Goal: Task Accomplishment & Management: Complete application form

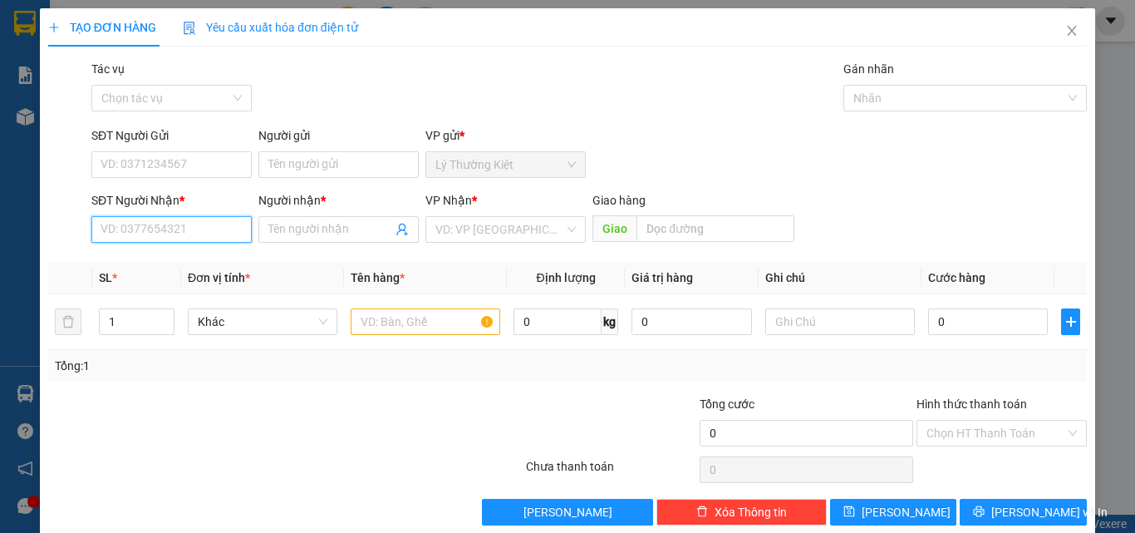
click at [237, 219] on input "SĐT Người Nhận *" at bounding box center [171, 229] width 160 height 27
click at [157, 228] on input "03860655895" at bounding box center [171, 229] width 160 height 27
type input "0386065595"
click at [335, 253] on div "Transit Pickup Surcharge Ids Transit Deliver Surcharge Ids Transit Deliver Surc…" at bounding box center [567, 292] width 1039 height 465
click at [348, 213] on div "Người nhận *" at bounding box center [338, 203] width 160 height 25
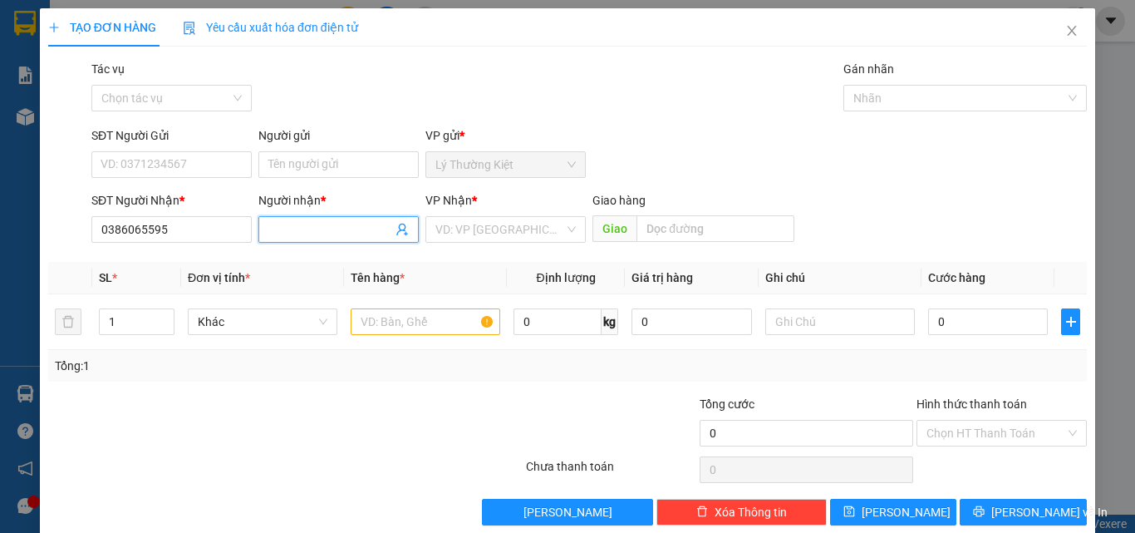
click at [346, 221] on input "Người nhận *" at bounding box center [330, 229] width 124 height 18
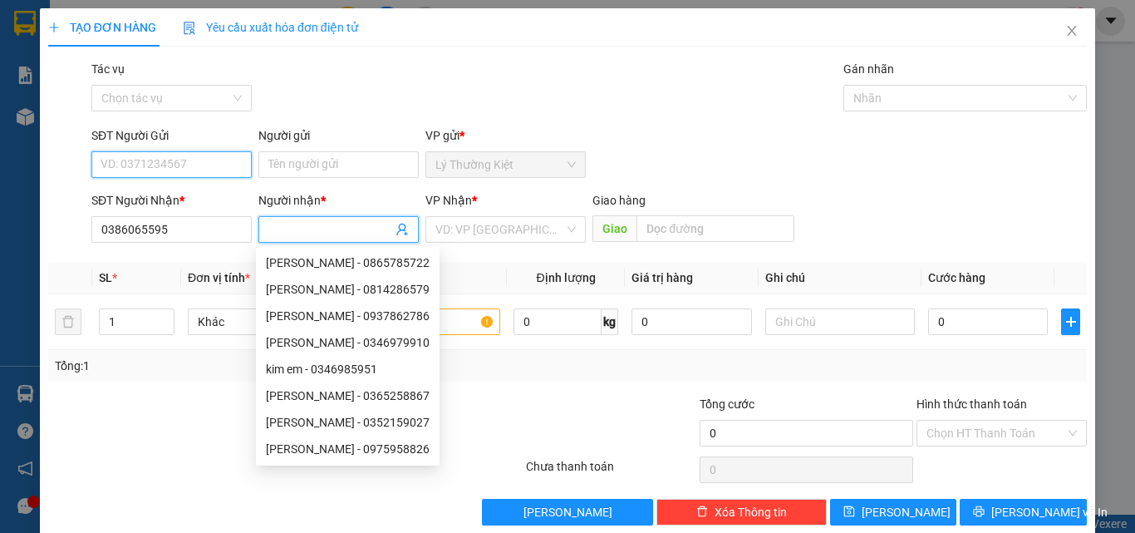
click at [235, 158] on input "SĐT Người Gửi" at bounding box center [171, 164] width 160 height 27
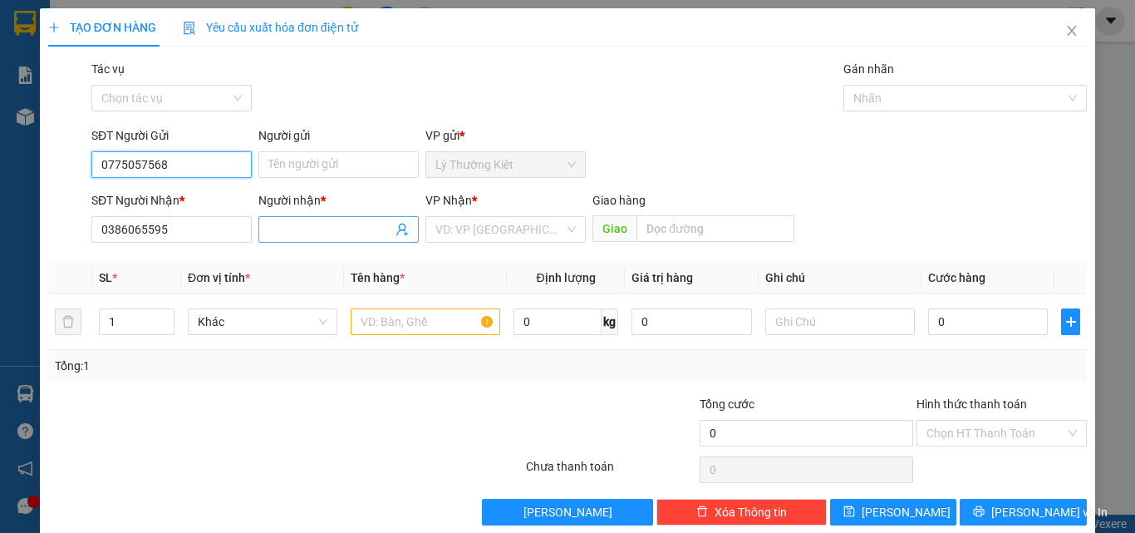
type input "0775057568"
click at [361, 238] on input "Người nhận *" at bounding box center [330, 229] width 124 height 18
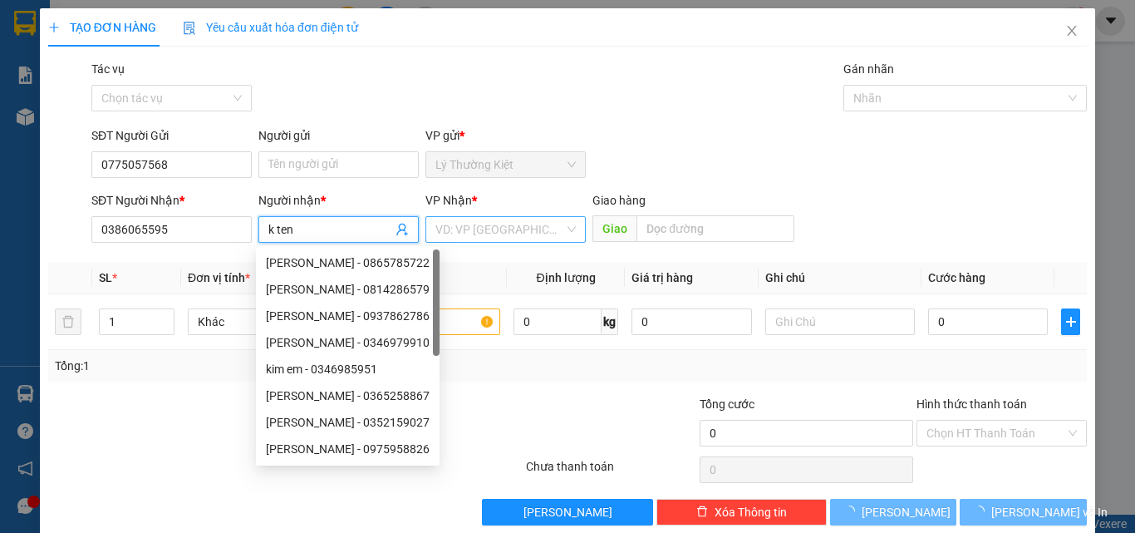
type input "k ten"
click at [455, 224] on input "search" at bounding box center [499, 229] width 129 height 25
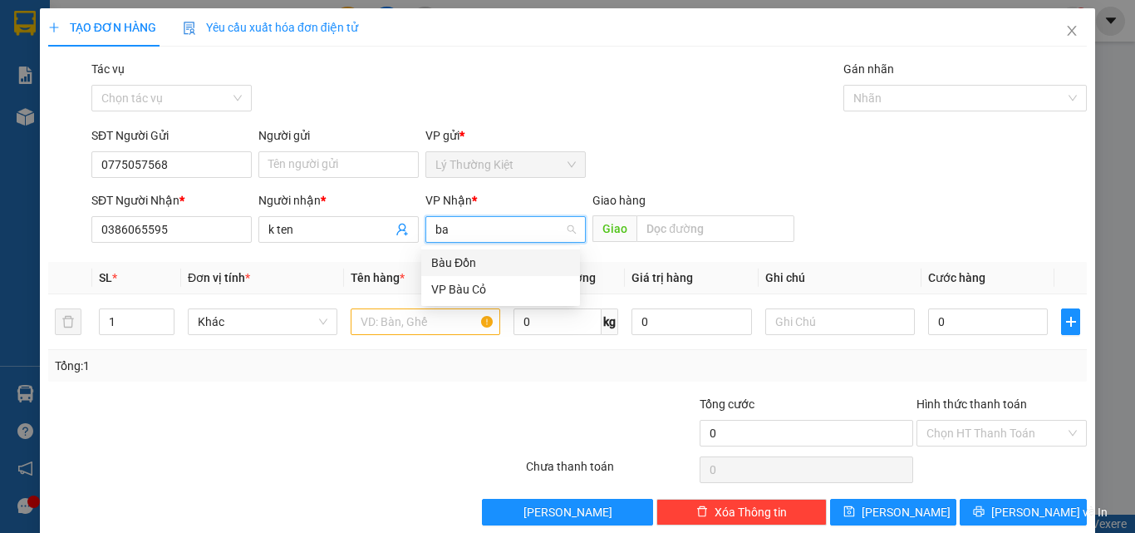
type input "bau"
click at [538, 287] on div "VP Bàu Cỏ" at bounding box center [500, 289] width 139 height 18
click at [421, 306] on div at bounding box center [426, 321] width 150 height 33
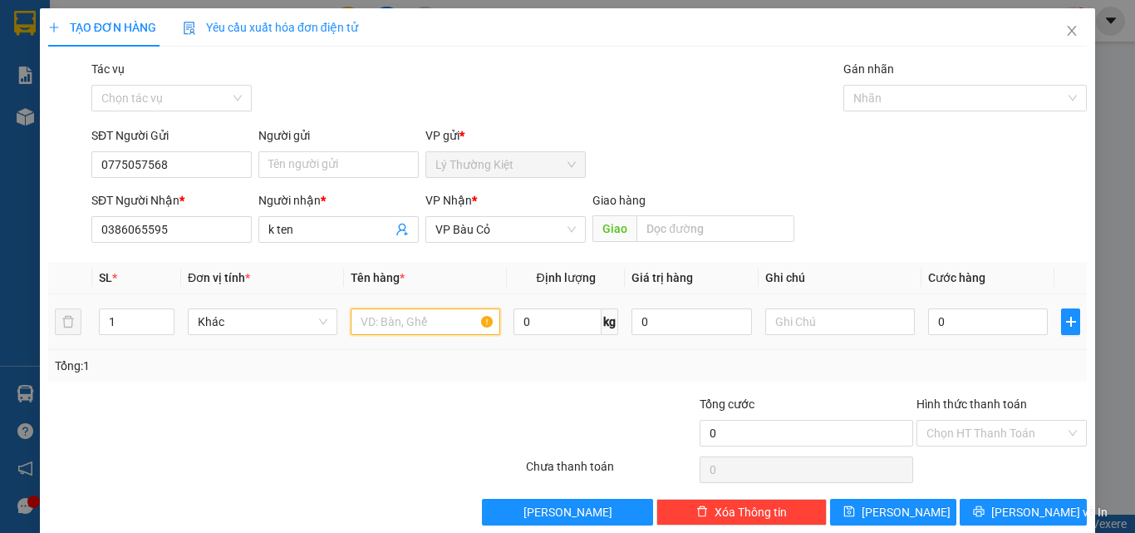
click at [404, 311] on input "text" at bounding box center [426, 321] width 150 height 27
type input "1 thung"
click at [840, 320] on input "text" at bounding box center [840, 321] width 150 height 27
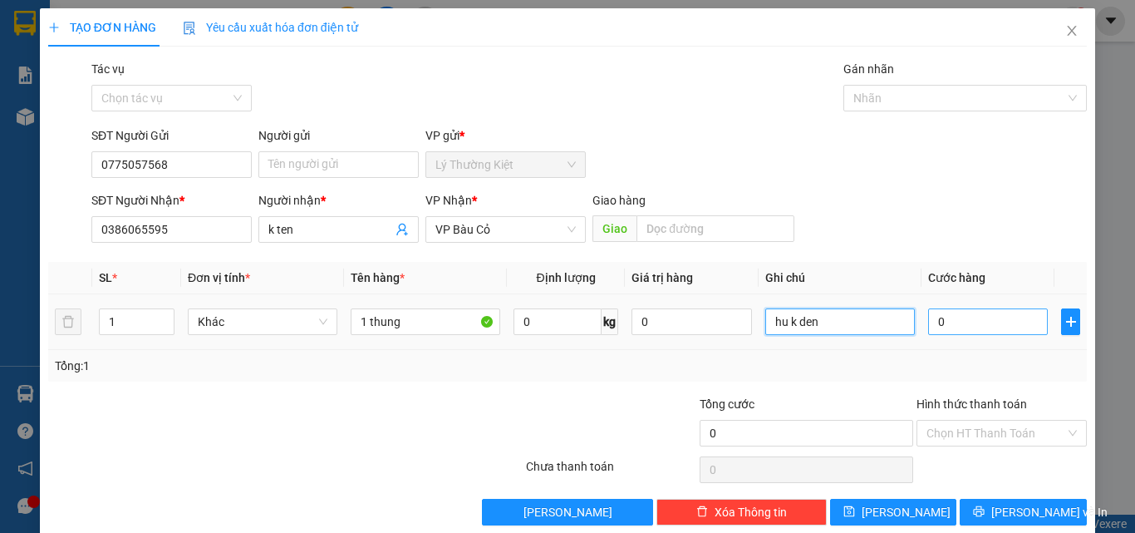
type input "hu k den"
click at [952, 310] on input "0" at bounding box center [988, 321] width 120 height 27
type input "4"
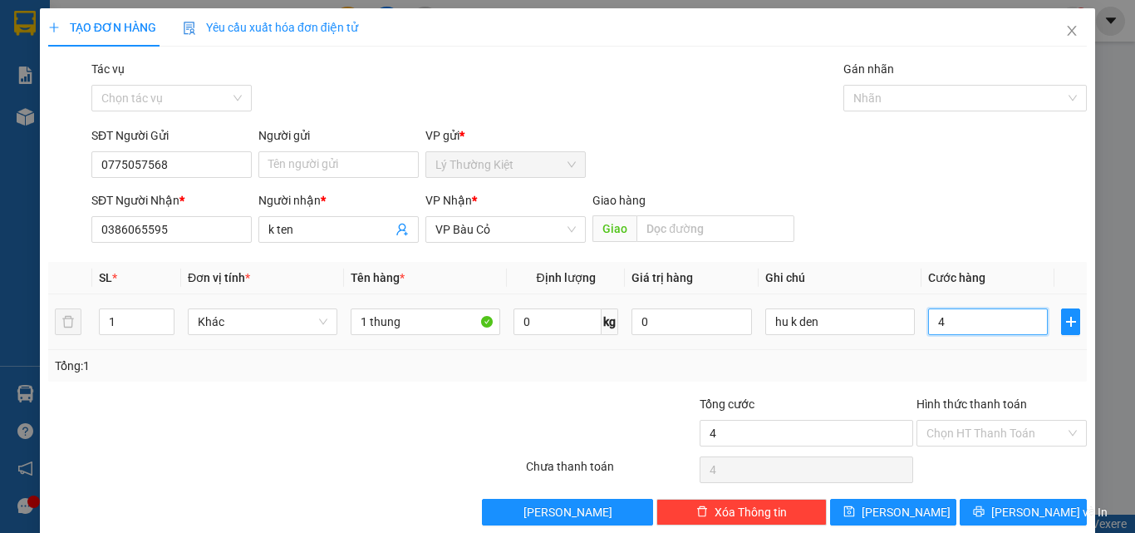
type input "40"
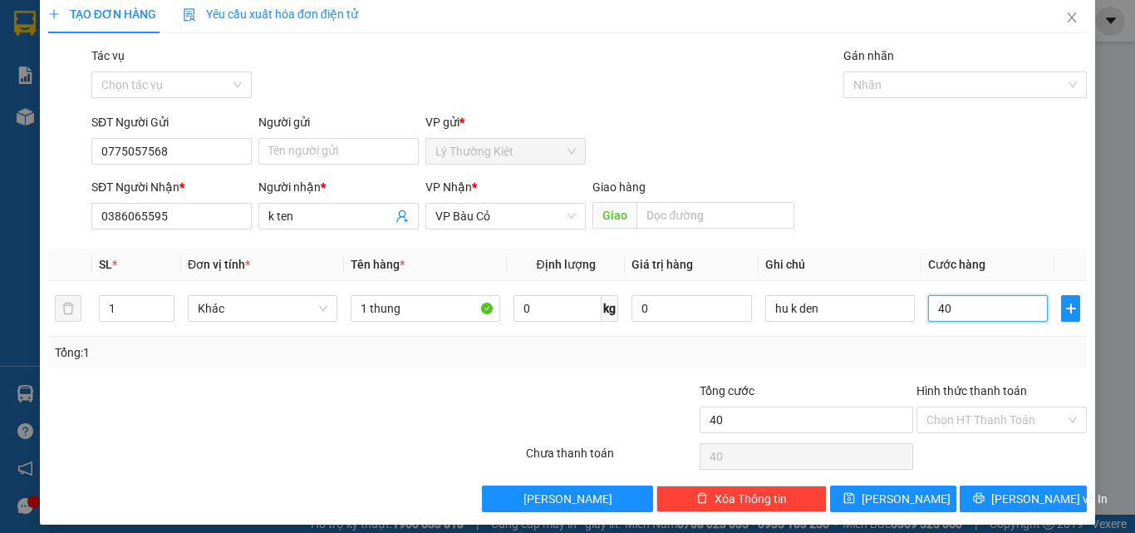
scroll to position [25, 0]
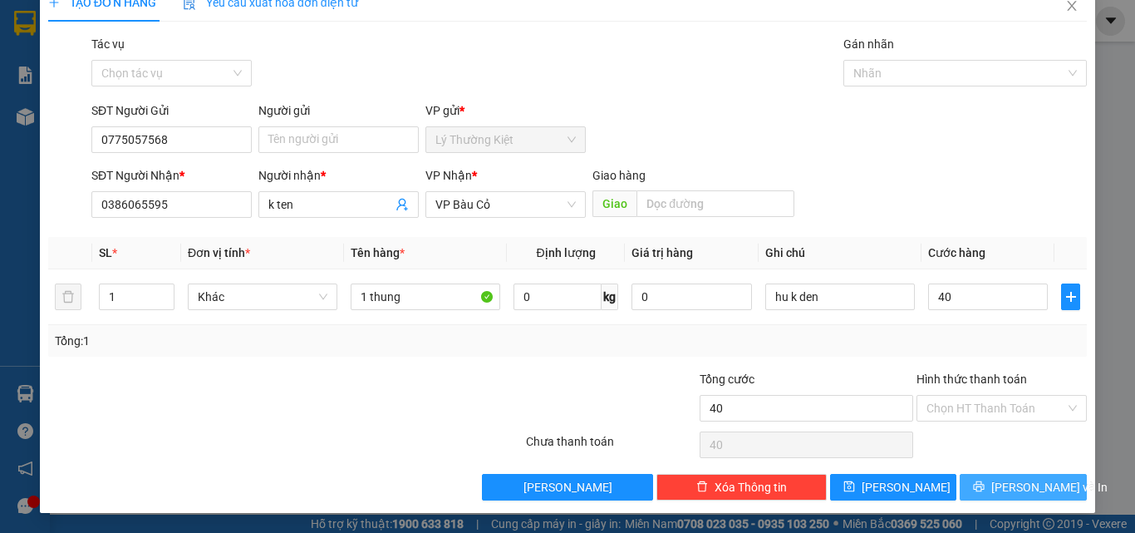
type input "40.000"
click at [1044, 492] on span "[PERSON_NAME] và In" at bounding box center [1049, 487] width 116 height 18
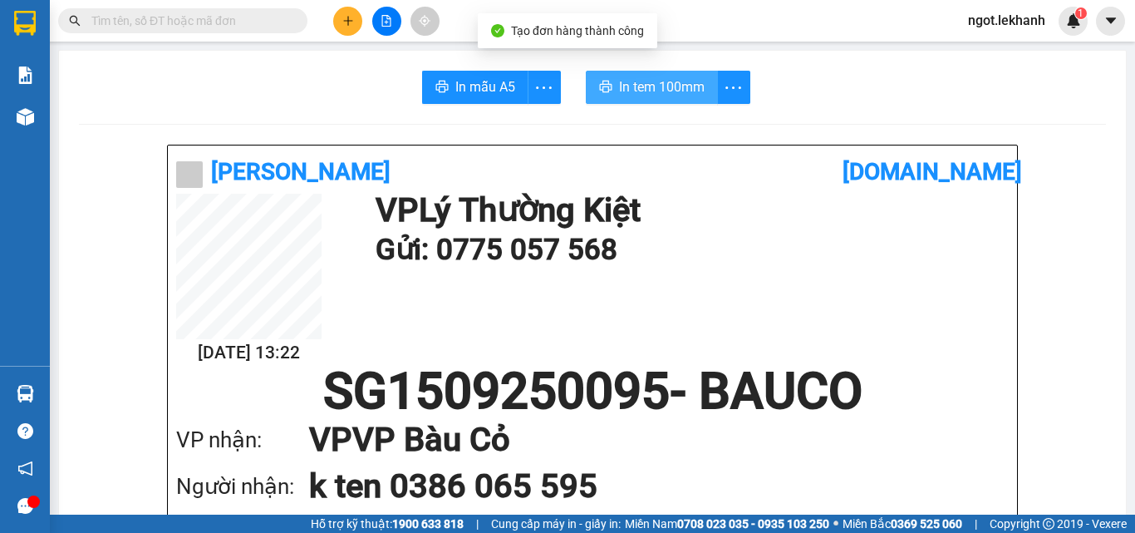
click at [693, 85] on span "In tem 100mm" at bounding box center [662, 86] width 86 height 21
